Goal: Information Seeking & Learning: Learn about a topic

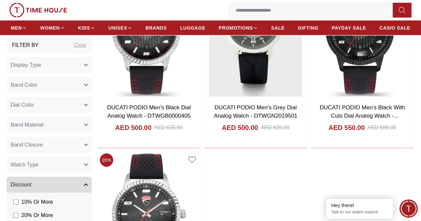
scroll to position [699, 0]
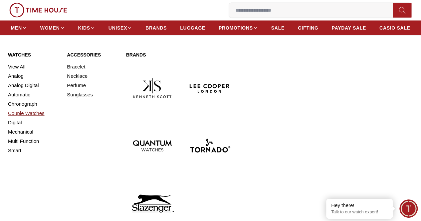
click at [26, 118] on link "Couple Watches" at bounding box center [33, 113] width 51 height 9
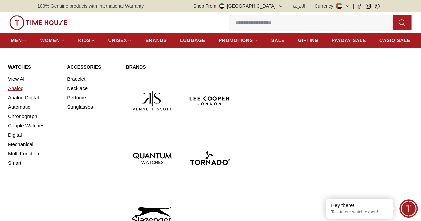
click at [21, 93] on link "Analog" at bounding box center [33, 88] width 51 height 9
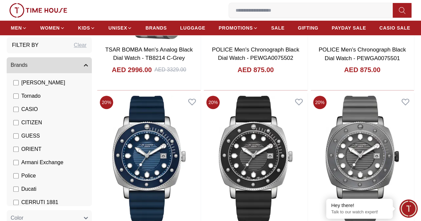
scroll to position [61, 0]
click at [193, 93] on img at bounding box center [149, 159] width 104 height 132
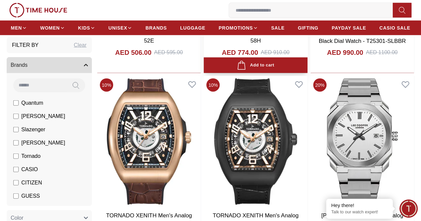
scroll to position [757, 0]
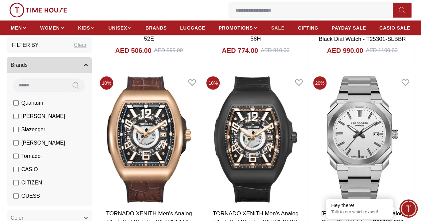
click at [285, 28] on span "SALE" at bounding box center [277, 28] width 13 height 7
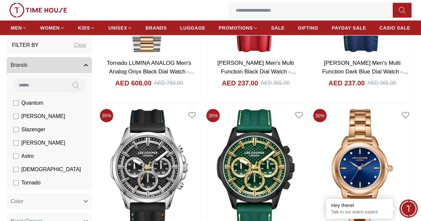
scroll to position [851, 0]
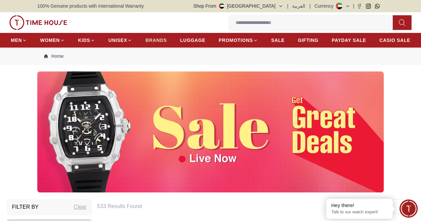
click at [167, 39] on span "BRANDS" at bounding box center [156, 40] width 21 height 7
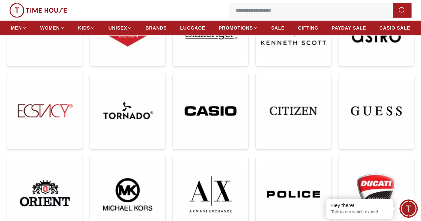
scroll to position [153, 0]
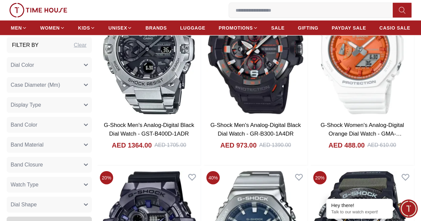
scroll to position [693, 0]
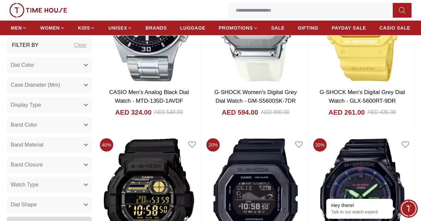
scroll to position [2381, 0]
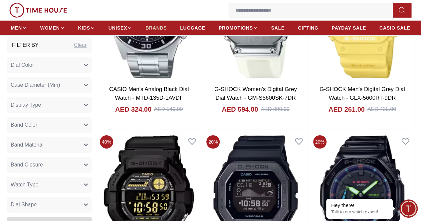
click at [167, 31] on span "BRANDS" at bounding box center [156, 28] width 21 height 7
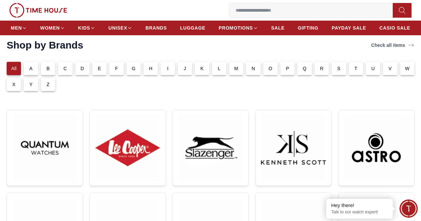
scroll to position [36, 0]
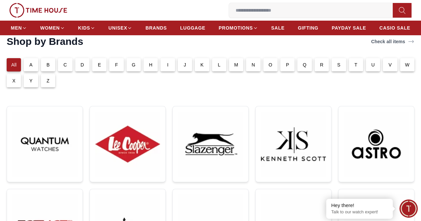
click at [332, 72] on div "S" at bounding box center [339, 64] width 14 height 13
